Goal: Task Accomplishment & Management: Use online tool/utility

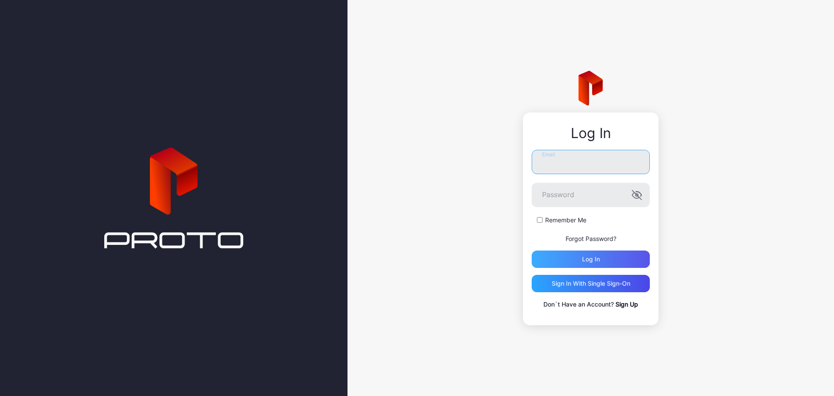
type input "**********"
click at [571, 252] on div "Log in" at bounding box center [591, 259] width 118 height 17
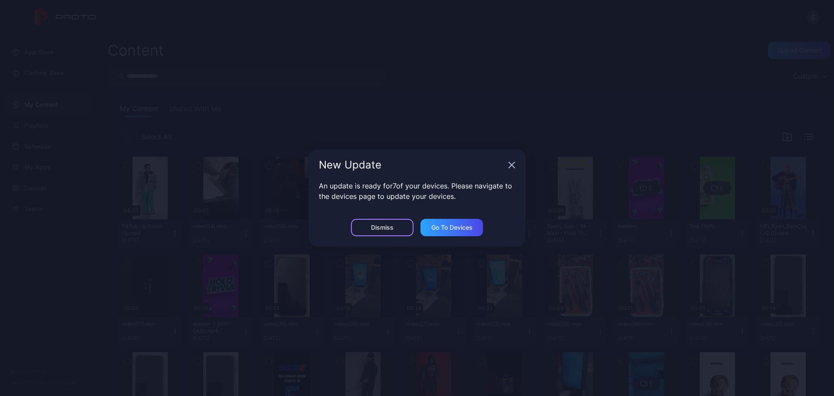
click at [383, 224] on div "Dismiss" at bounding box center [382, 227] width 23 height 7
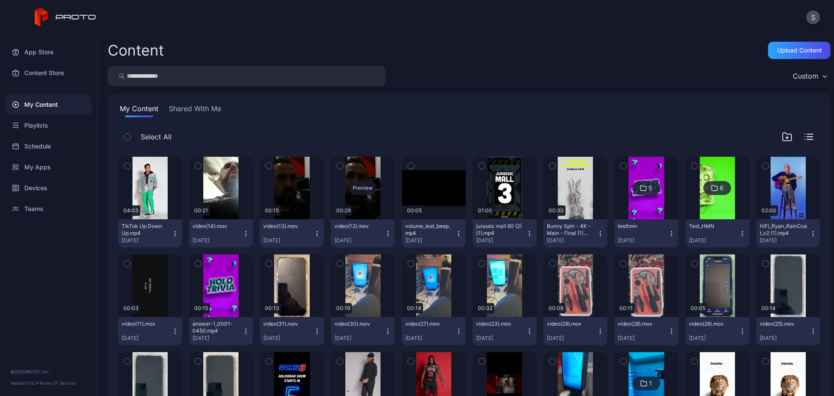
click at [352, 191] on div "Preview" at bounding box center [363, 188] width 28 height 14
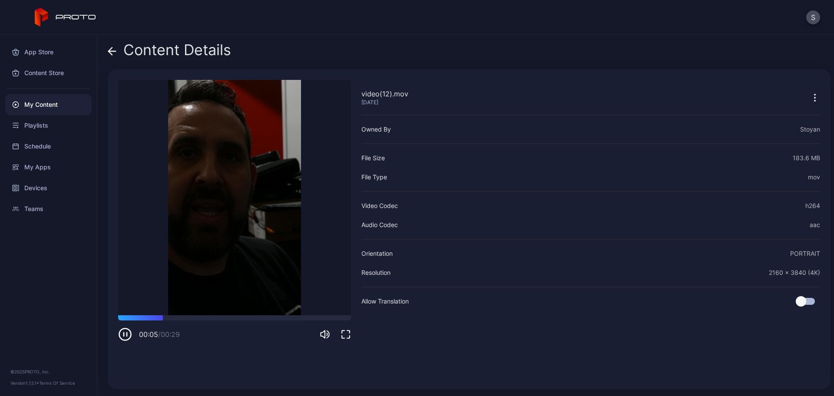
click at [109, 53] on icon at bounding box center [112, 51] width 9 height 9
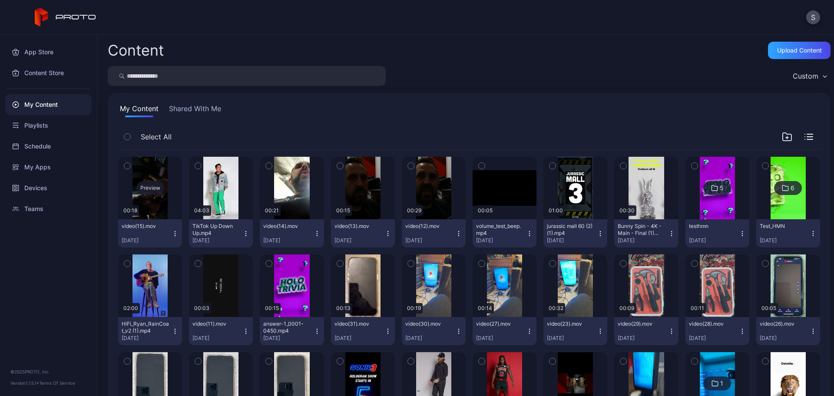
click at [149, 186] on div "Preview" at bounding box center [150, 188] width 28 height 14
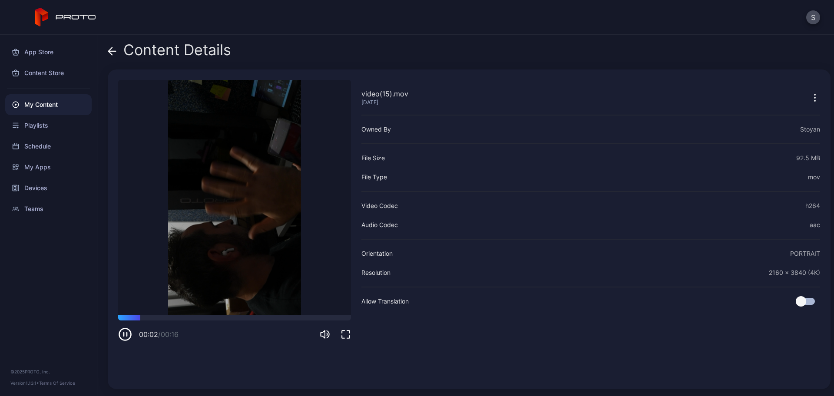
click at [344, 337] on icon "button" at bounding box center [345, 334] width 10 height 10
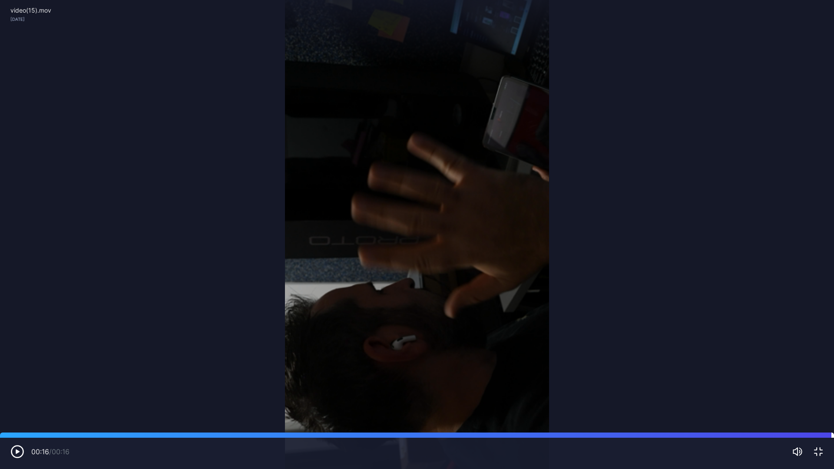
click at [5, 396] on div at bounding box center [417, 435] width 834 height 5
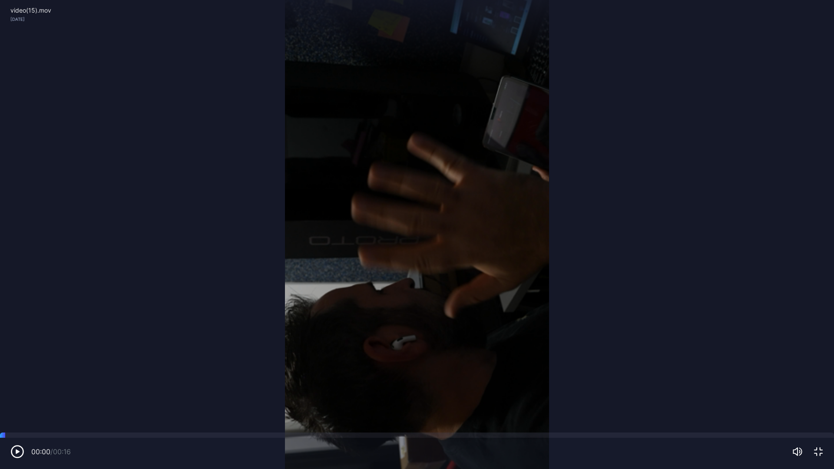
click at [17, 396] on icon "button" at bounding box center [18, 451] width 4 height 4
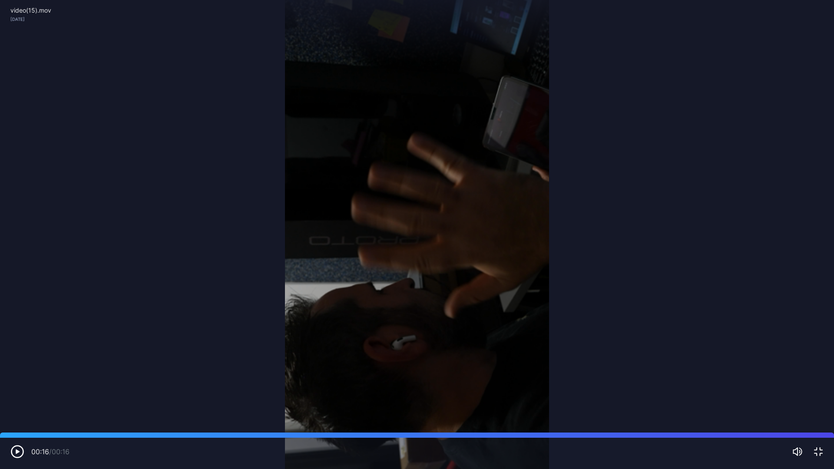
click at [817, 396] on icon "button" at bounding box center [818, 451] width 10 height 10
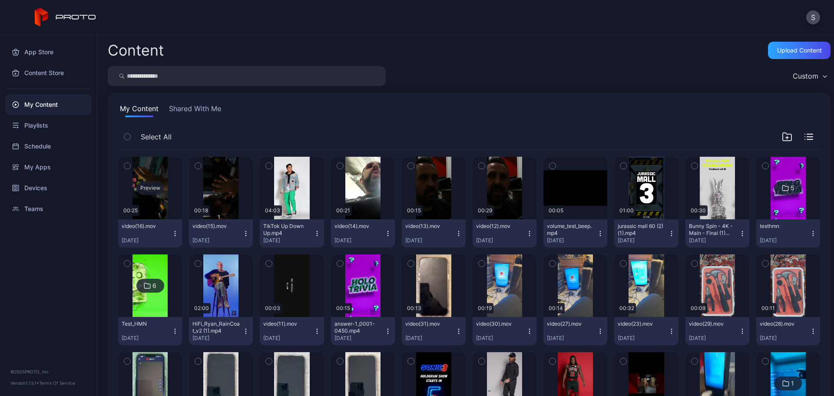
click at [145, 183] on div "Preview" at bounding box center [150, 188] width 28 height 14
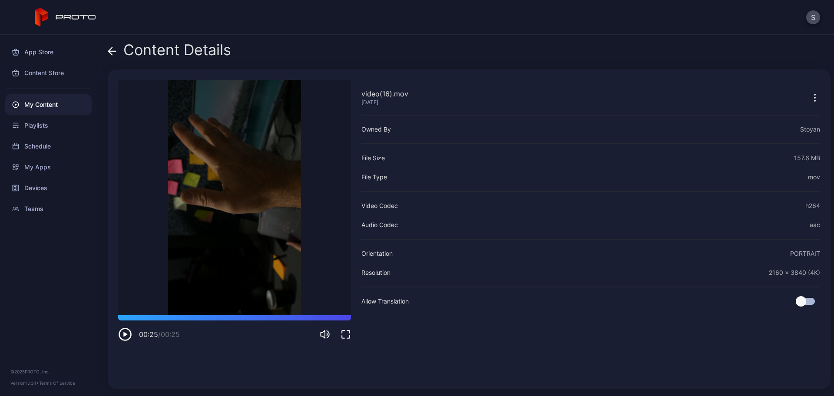
click at [125, 332] on icon "button" at bounding box center [125, 334] width 14 height 14
click at [109, 55] on icon at bounding box center [112, 51] width 9 height 9
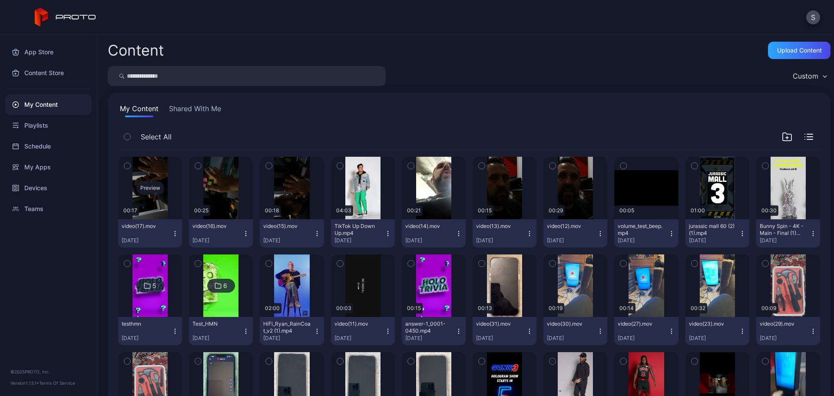
click at [142, 192] on div "Preview" at bounding box center [150, 188] width 28 height 14
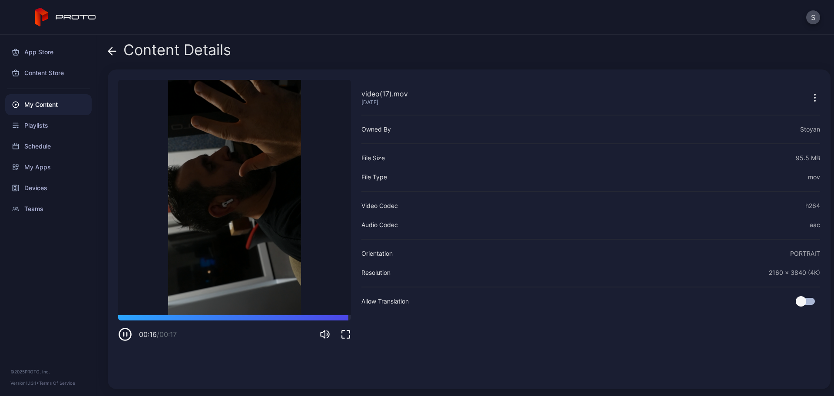
click at [111, 47] on icon at bounding box center [112, 51] width 9 height 9
